Goal: Information Seeking & Learning: Find specific fact

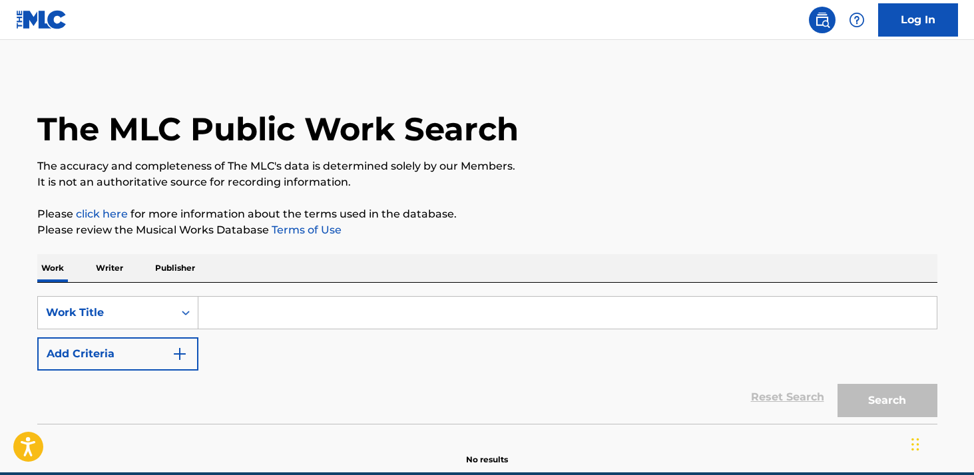
click at [312, 320] on input "Search Form" at bounding box center [567, 313] width 738 height 32
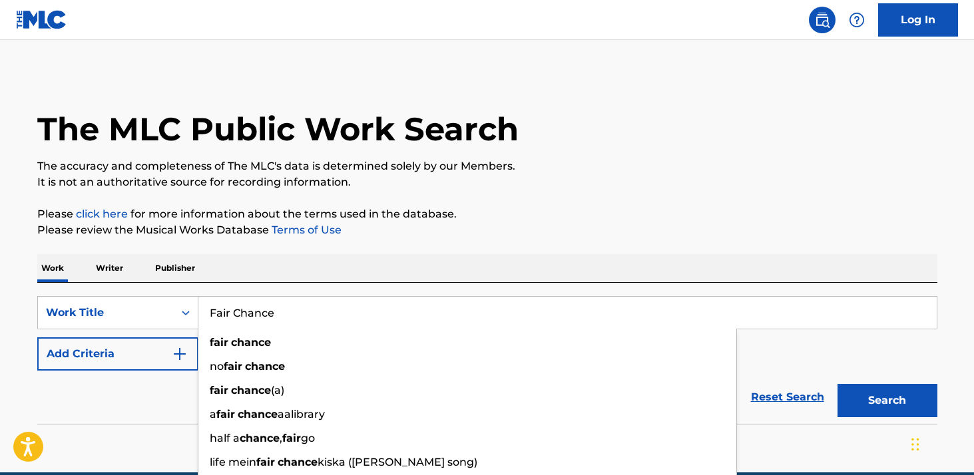
type input "Fair Chance"
click at [403, 238] on p "Please review the Musical Works Database Terms of Use" at bounding box center [487, 230] width 900 height 16
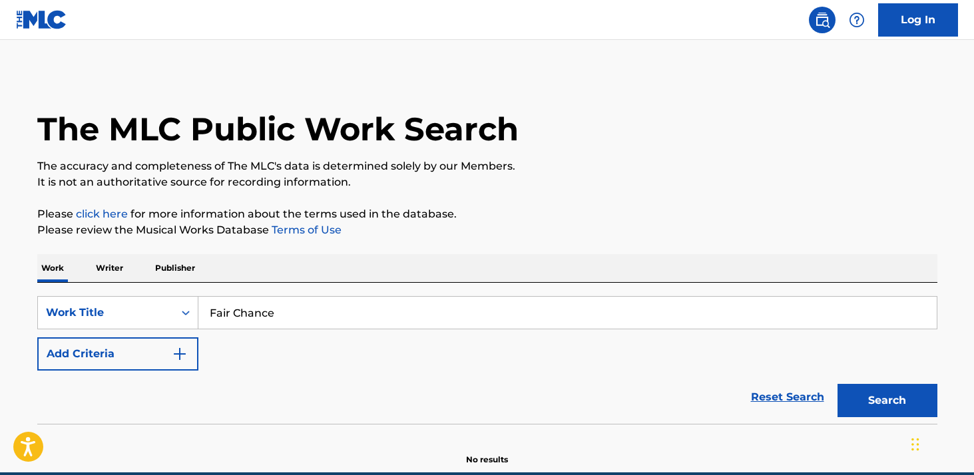
click at [154, 348] on button "Add Criteria" at bounding box center [117, 354] width 161 height 33
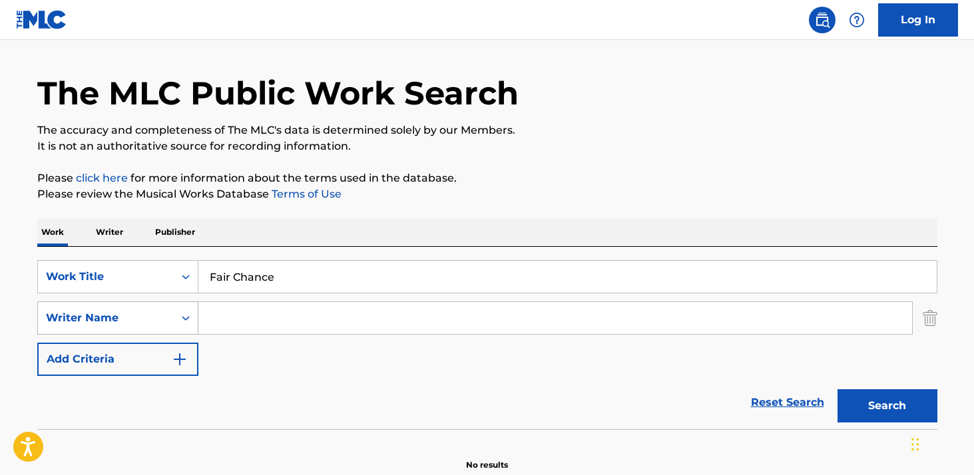
click at [160, 335] on div "Writer Name" at bounding box center [117, 318] width 161 height 33
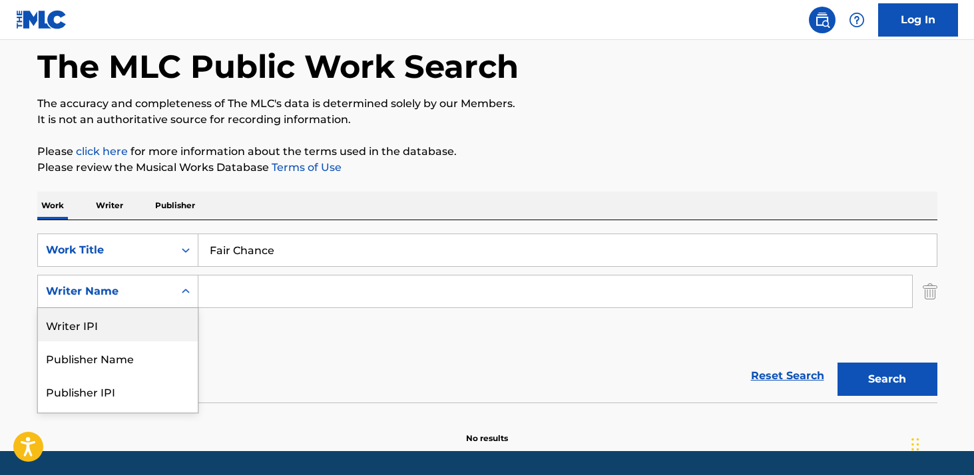
click at [140, 324] on div "Writer IPI" at bounding box center [118, 324] width 160 height 33
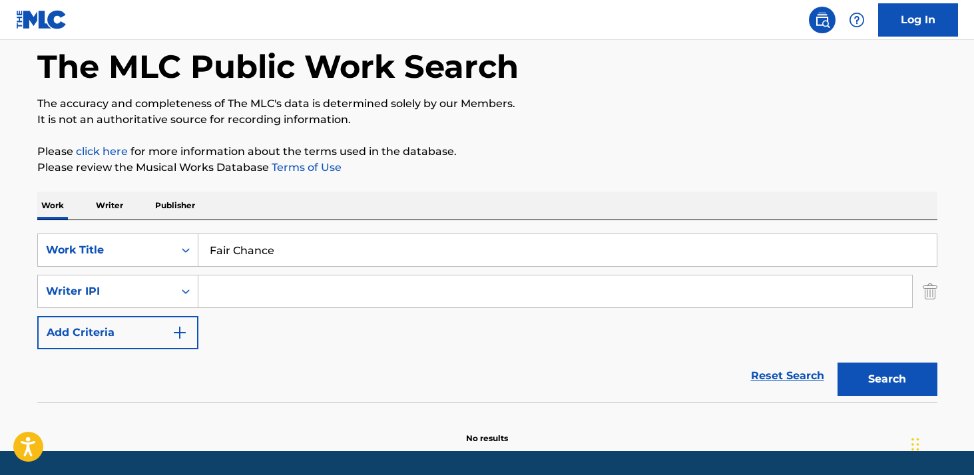
click at [248, 286] on input "Search Form" at bounding box center [555, 292] width 714 height 32
click at [837, 363] on button "Search" at bounding box center [887, 379] width 100 height 33
drag, startPoint x: 311, startPoint y: 295, endPoint x: 260, endPoint y: 290, distance: 51.5
click at [260, 290] on input "[PERSON_NAME]" at bounding box center [555, 292] width 714 height 32
type input "[PERSON_NAME]"
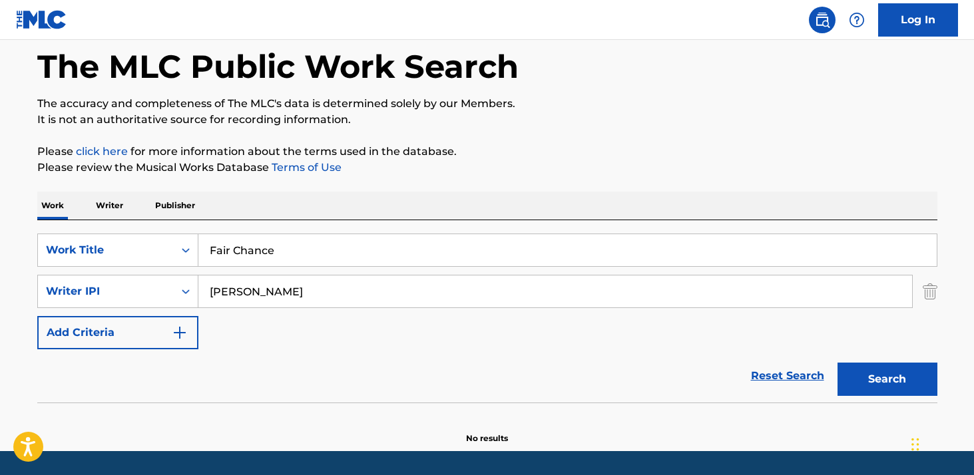
click at [837, 363] on button "Search" at bounding box center [887, 379] width 100 height 33
click at [158, 298] on div "Writer IPI" at bounding box center [106, 292] width 120 height 16
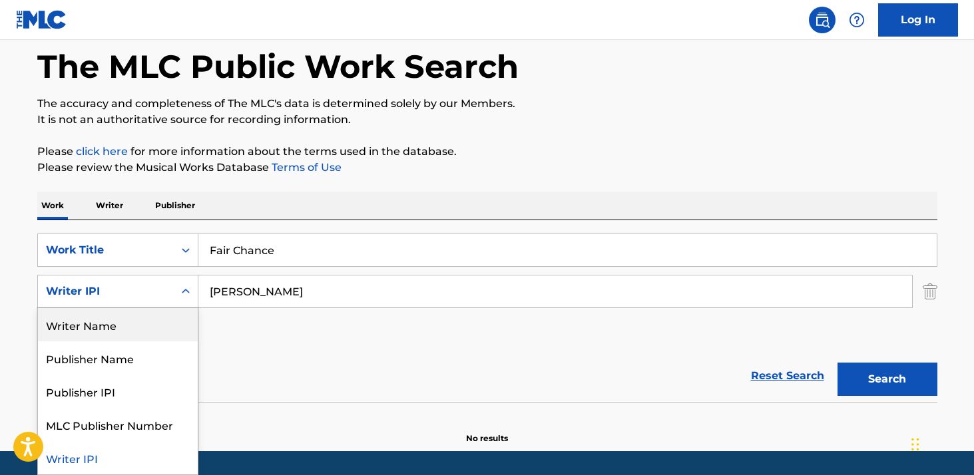
click at [158, 325] on div "Writer Name" at bounding box center [118, 324] width 160 height 33
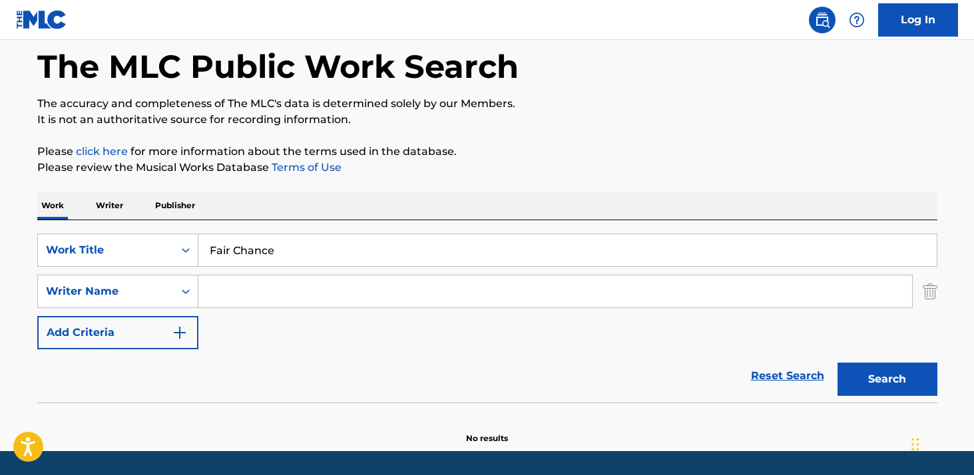
click at [266, 292] on input "Search Form" at bounding box center [555, 292] width 714 height 32
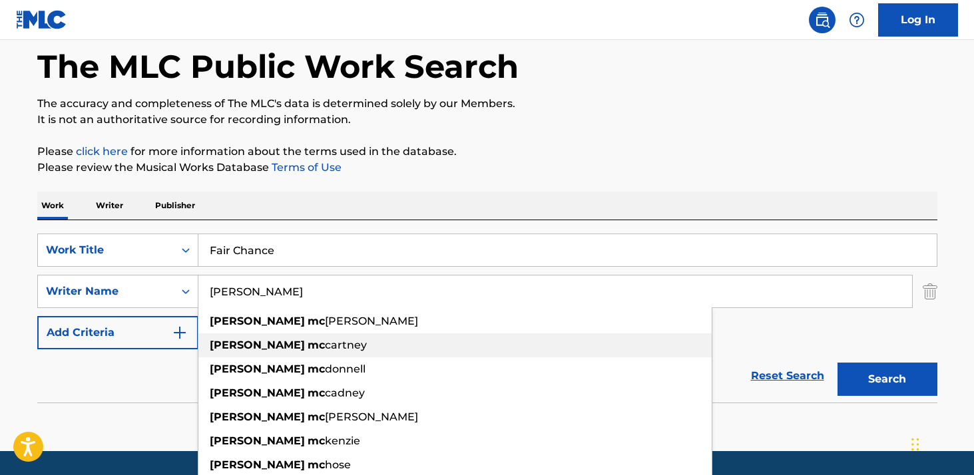
click at [325, 344] on span "cartney" at bounding box center [346, 345] width 42 height 13
type input "[PERSON_NAME]"
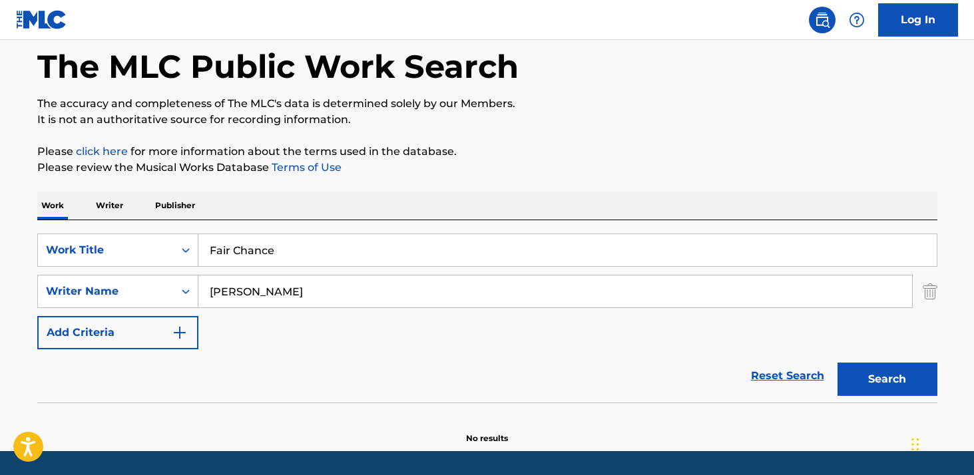
click at [880, 371] on button "Search" at bounding box center [887, 379] width 100 height 33
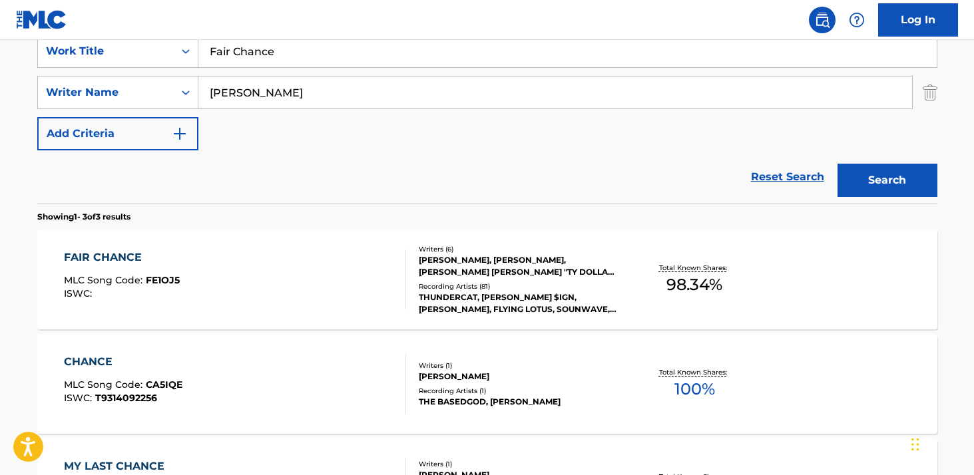
scroll to position [266, 0]
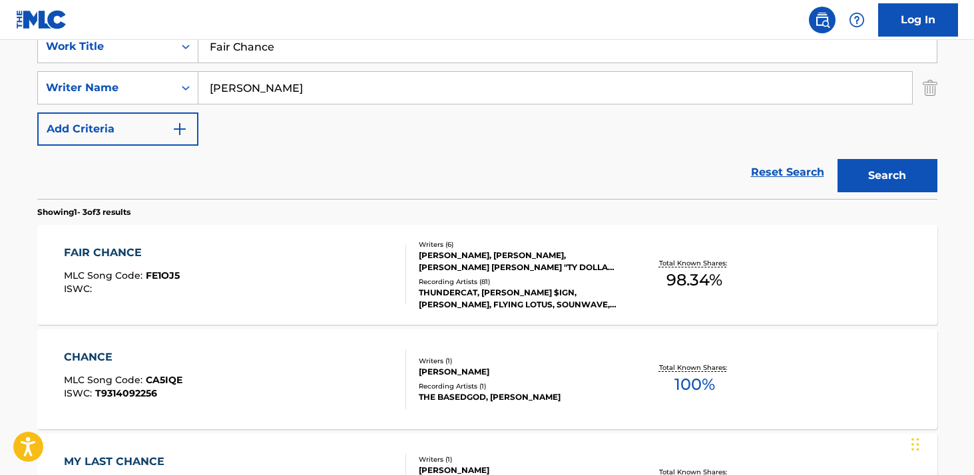
click at [292, 288] on div "FAIR CHANCE MLC Song Code : FE1OJ5 ISWC :" at bounding box center [235, 275] width 342 height 60
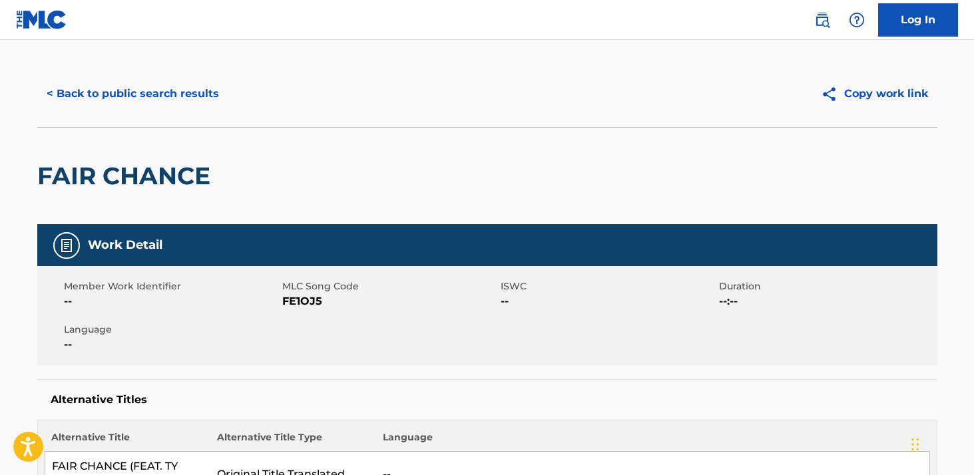
scroll to position [72, 0]
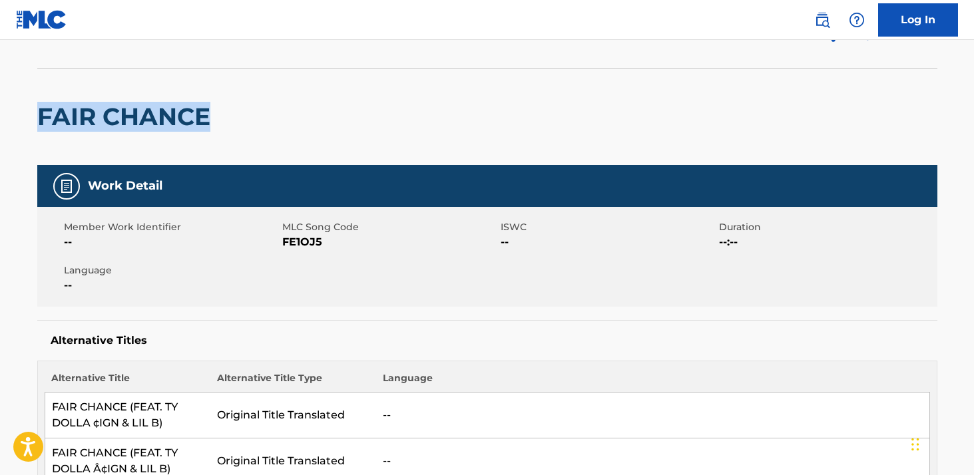
drag, startPoint x: 222, startPoint y: 122, endPoint x: 33, endPoint y: 114, distance: 189.2
copy h2 "FAIR CHANCE"
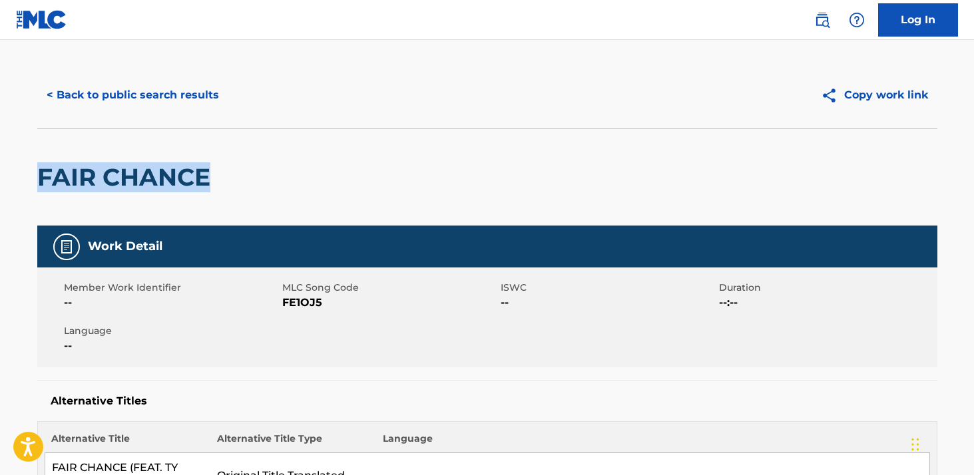
scroll to position [0, 0]
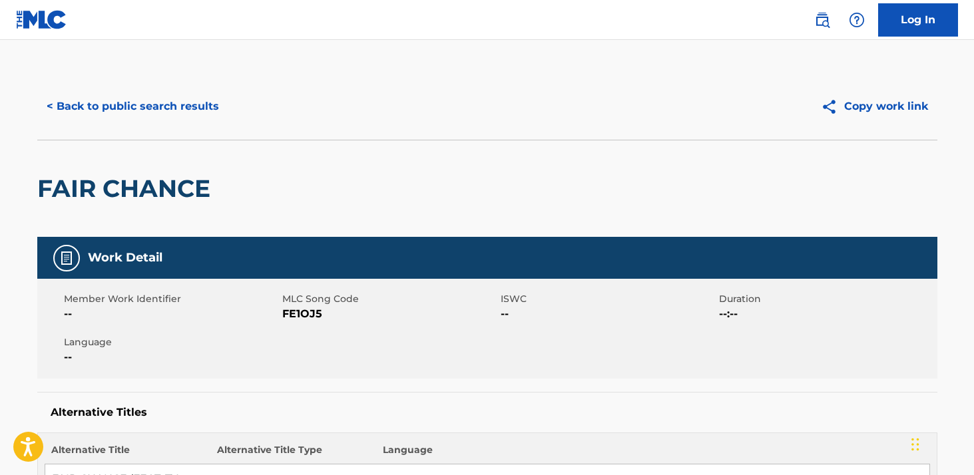
click at [251, 357] on span "--" at bounding box center [171, 357] width 215 height 16
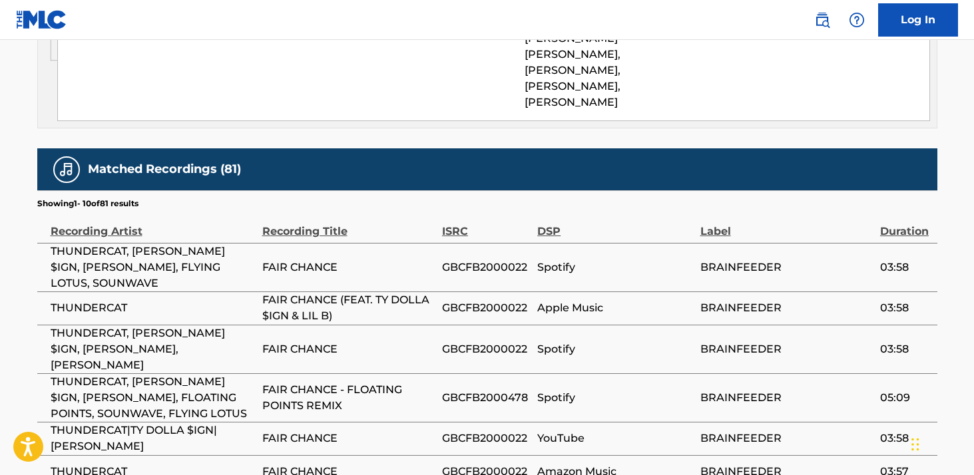
scroll to position [2389, 0]
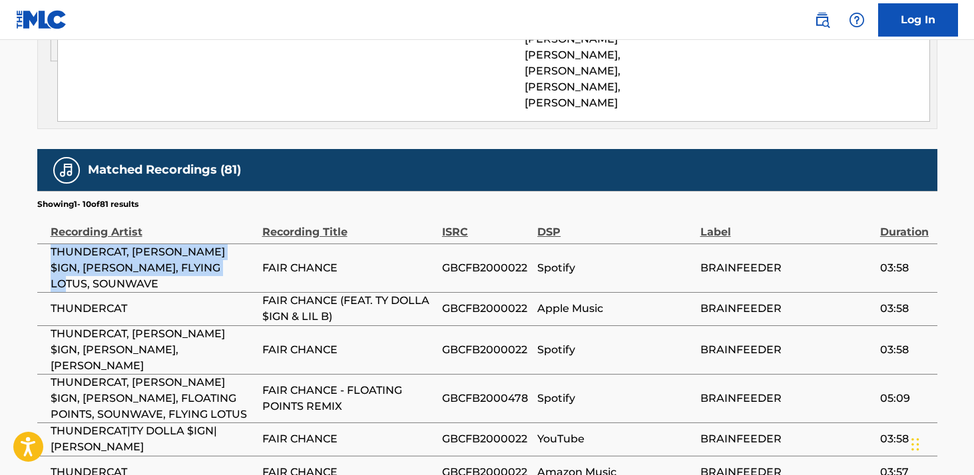
drag, startPoint x: 51, startPoint y: 142, endPoint x: 216, endPoint y: 158, distance: 165.9
click at [216, 244] on span "THUNDERCAT, [PERSON_NAME] $IGN, [PERSON_NAME], FLYING LOTUS, SOUNWAVE" at bounding box center [153, 268] width 205 height 48
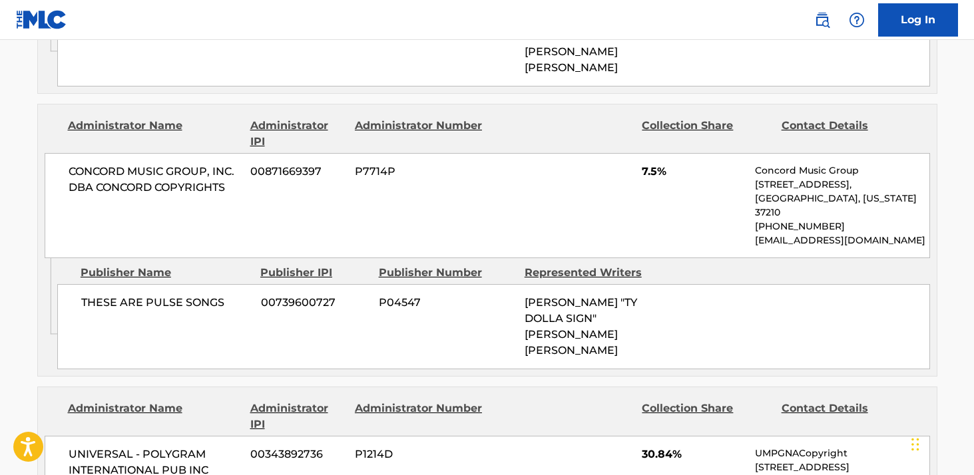
scroll to position [1771, 0]
